Goal: Information Seeking & Learning: Stay updated

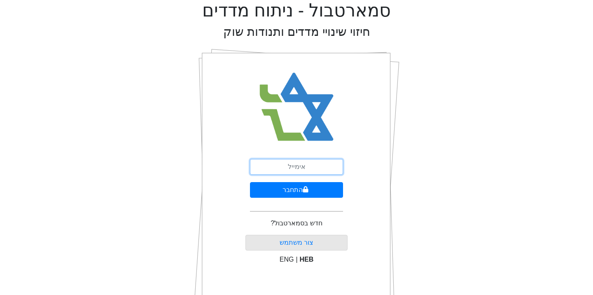
click at [298, 168] on input "email" at bounding box center [296, 167] width 93 height 16
type input "[EMAIL_ADDRESS][DOMAIN_NAME]"
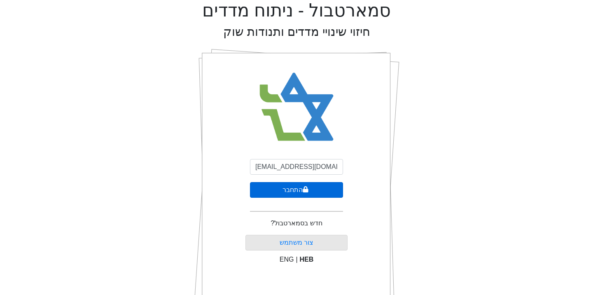
click at [280, 186] on button "התחבר" at bounding box center [296, 190] width 93 height 16
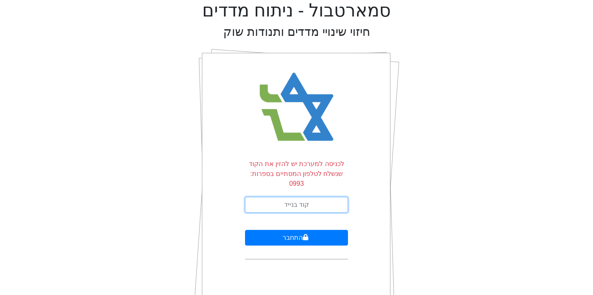
click at [310, 197] on input "text" at bounding box center [296, 205] width 103 height 16
type input "091916"
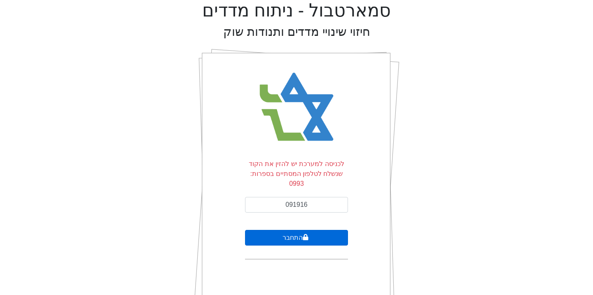
click at [292, 230] on button "התחבר" at bounding box center [296, 238] width 103 height 16
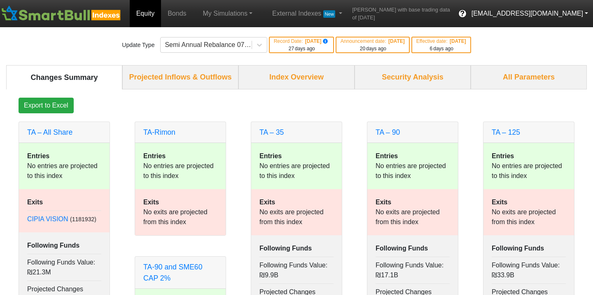
click at [575, 13] on button "[EMAIL_ADDRESS][DOMAIN_NAME]" at bounding box center [529, 13] width 126 height 15
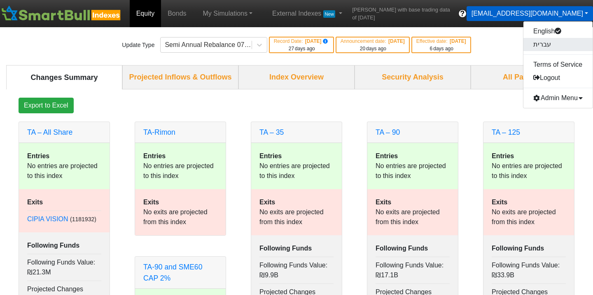
click at [566, 39] on link "עברית" at bounding box center [557, 44] width 69 height 13
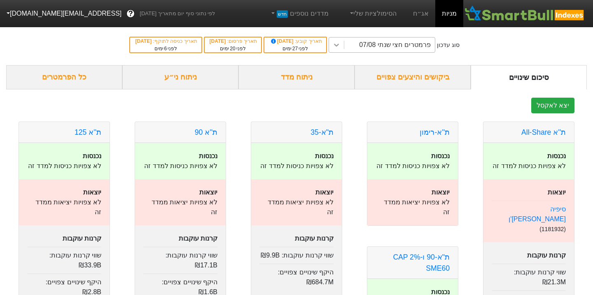
click at [340, 45] on icon at bounding box center [336, 45] width 8 height 8
click at [375, 11] on link "הסימולציות שלי" at bounding box center [372, 13] width 55 height 16
click at [371, 38] on link "סימולציה חדשה" at bounding box center [371, 37] width 65 height 13
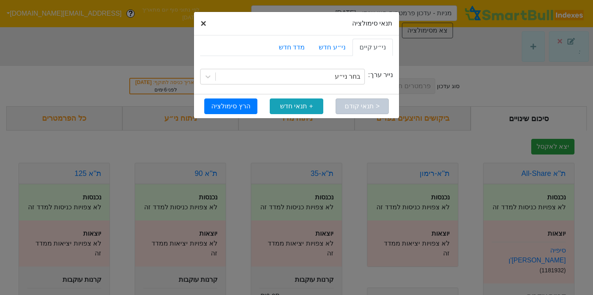
click at [203, 24] on span "×" at bounding box center [203, 23] width 6 height 11
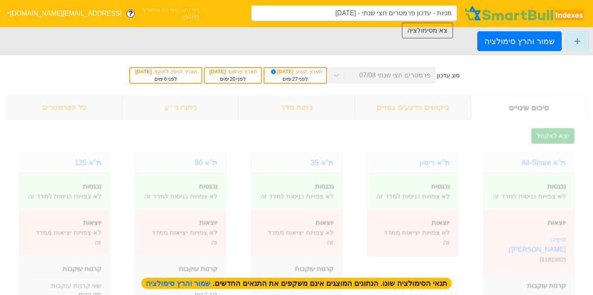
click at [321, 72] on div "תאריך קובע : [DATE]" at bounding box center [294, 71] width 53 height 7
click at [345, 72] on div "סוג עדכון פרמטרים חצי שנתי 07/08 תאריך קובע : [DATE] לפני 27 ימים תאריך פרסום :…" at bounding box center [296, 75] width 593 height 40
click at [420, 26] on button "צא מסימולציה" at bounding box center [427, 31] width 51 height 16
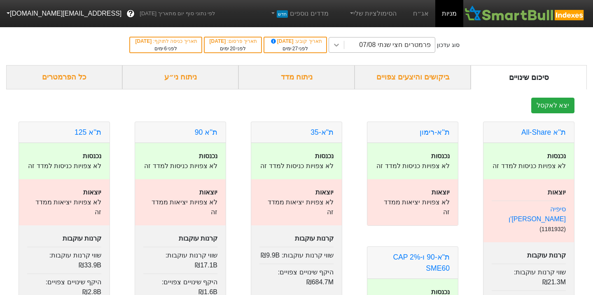
click at [340, 42] on icon at bounding box center [336, 45] width 8 height 8
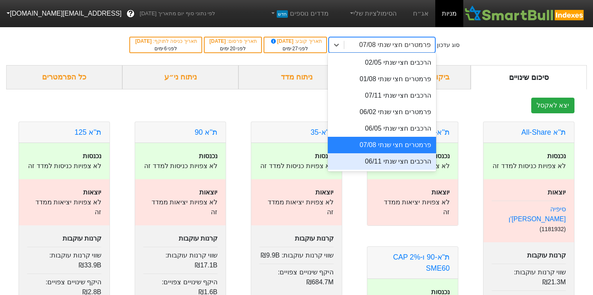
click at [396, 164] on div "הרכבים חצי שנתי 06/11" at bounding box center [382, 161] width 108 height 16
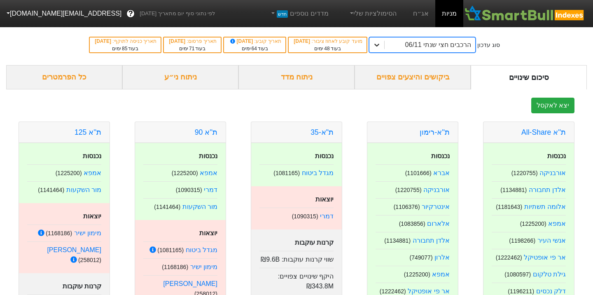
click at [381, 44] on icon at bounding box center [376, 45] width 8 height 8
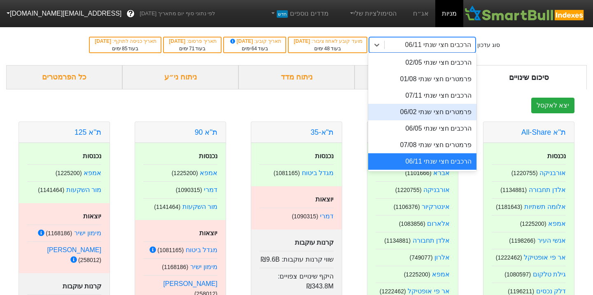
click at [410, 112] on div "פרמטרים חצי שנתי 06/02" at bounding box center [422, 112] width 108 height 16
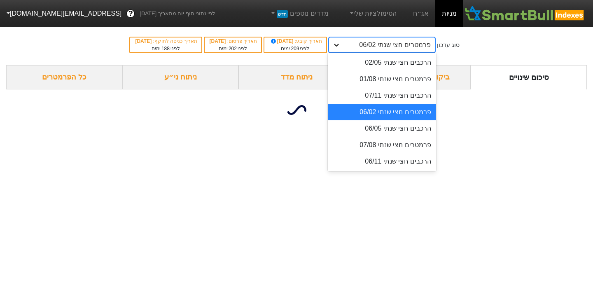
click at [339, 45] on icon at bounding box center [336, 45] width 5 height 3
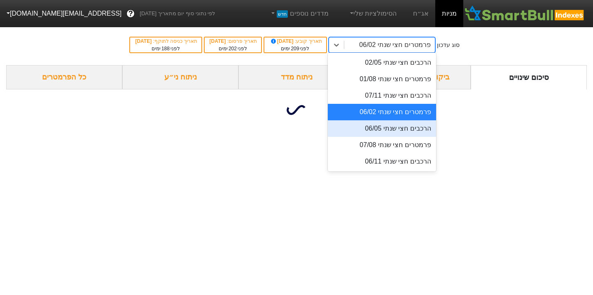
click at [380, 128] on div "הרכבים חצי שנתי 06/05" at bounding box center [382, 128] width 108 height 16
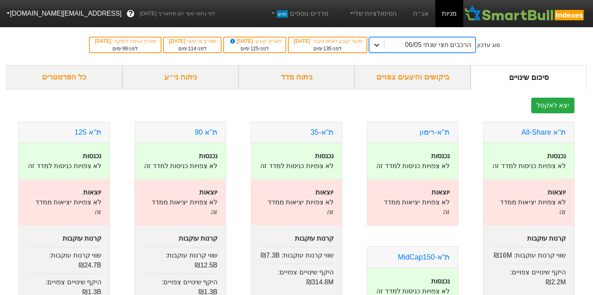
click at [381, 47] on icon at bounding box center [376, 45] width 8 height 8
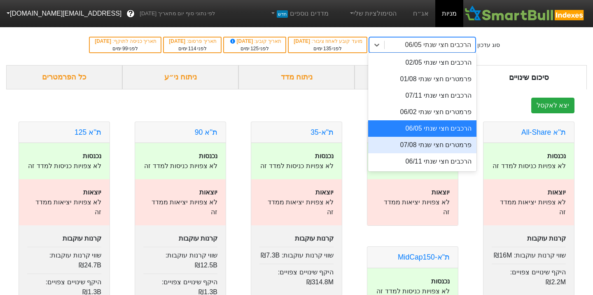
click at [390, 144] on div "פרמטרים חצי שנתי 07/08" at bounding box center [422, 145] width 108 height 16
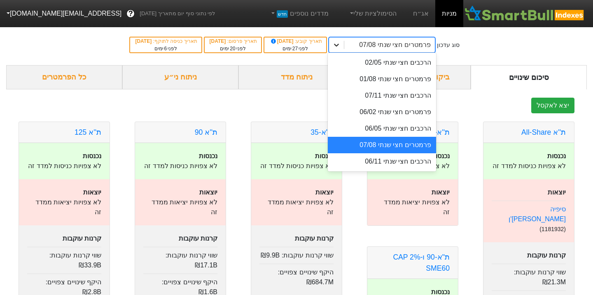
click at [340, 43] on icon at bounding box center [336, 45] width 8 height 8
click at [363, 156] on div "הרכבים חצי שנתי 06/11" at bounding box center [382, 161] width 108 height 16
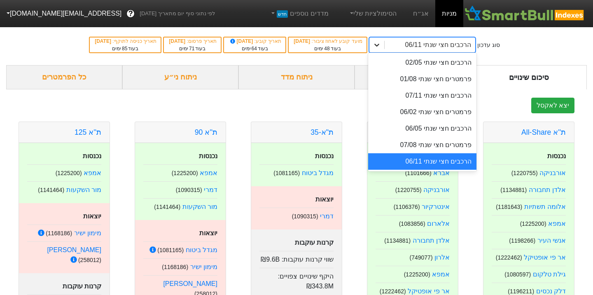
click at [381, 45] on icon at bounding box center [376, 45] width 8 height 8
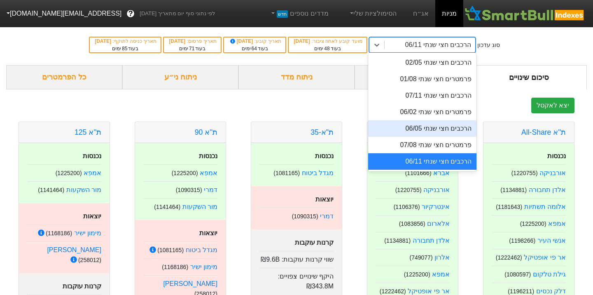
click at [431, 127] on div "הרכבים חצי שנתי 06/05" at bounding box center [422, 128] width 108 height 16
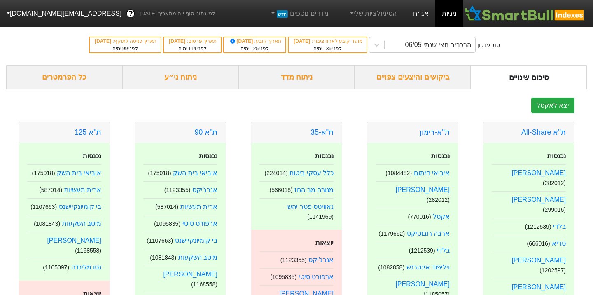
click at [425, 12] on link "אג״ח" at bounding box center [420, 13] width 29 height 27
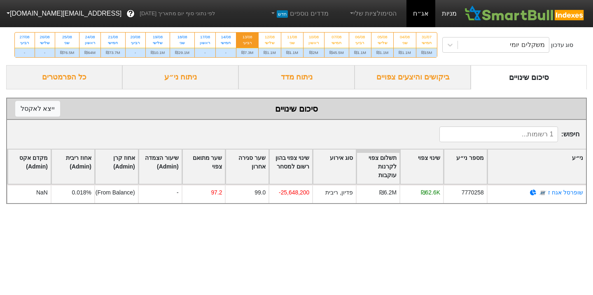
click at [446, 14] on link "מניות" at bounding box center [449, 13] width 28 height 27
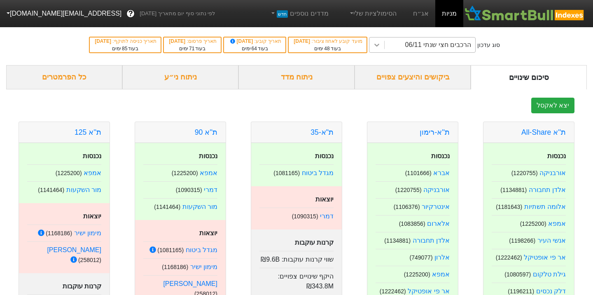
click at [381, 46] on icon at bounding box center [376, 45] width 8 height 8
click at [381, 44] on icon at bounding box center [376, 45] width 8 height 8
